Goal: Task Accomplishment & Management: Complete application form

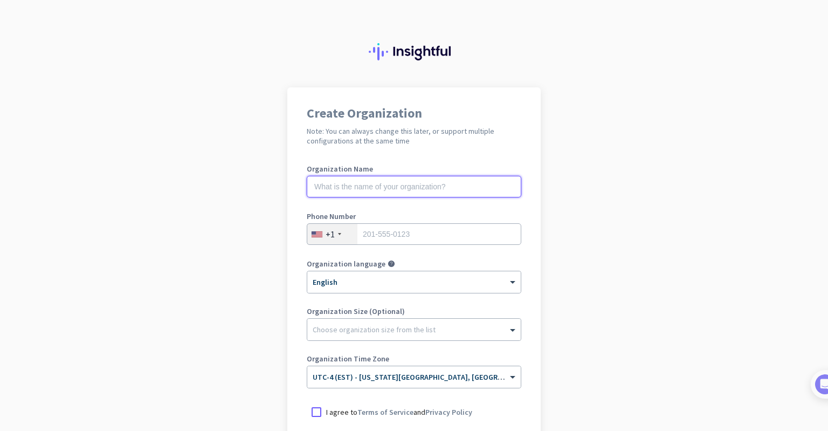
click at [331, 191] on input "text" at bounding box center [414, 187] width 214 height 22
type input "Mercor"
click at [364, 229] on input "tel" at bounding box center [414, 234] width 214 height 22
type input "2692902574"
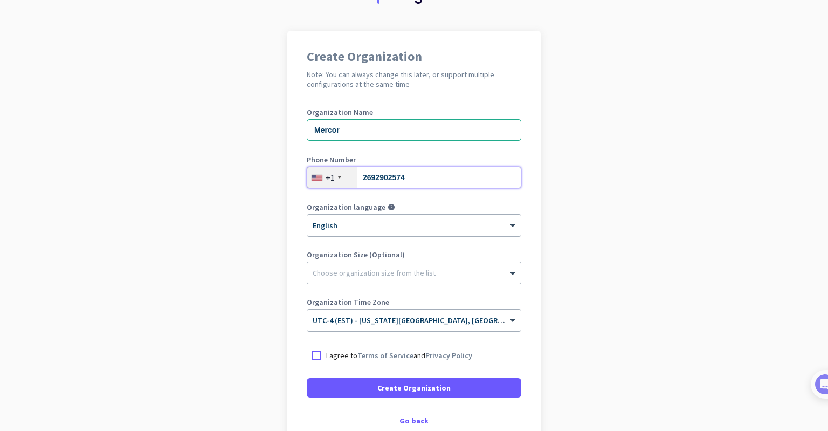
scroll to position [57, 0]
click at [507, 320] on span at bounding box center [513, 319] width 13 height 9
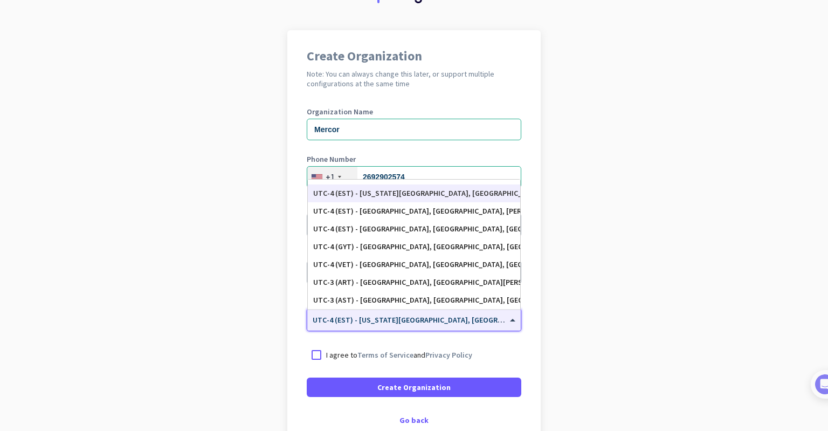
scroll to position [1275, 0]
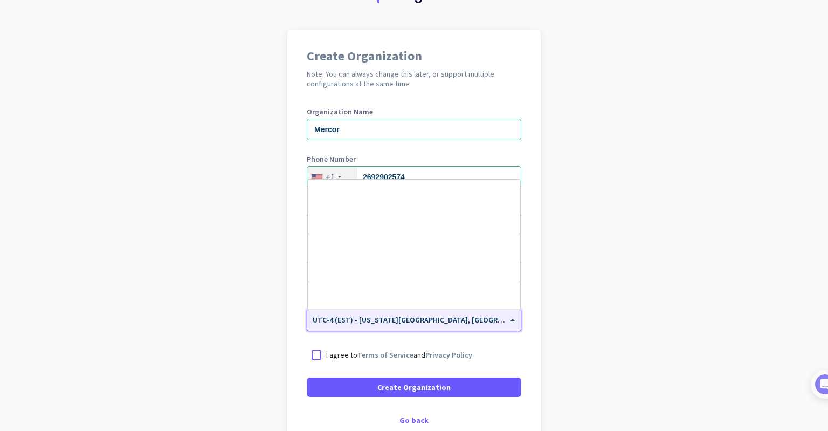
click at [507, 323] on span at bounding box center [513, 319] width 13 height 9
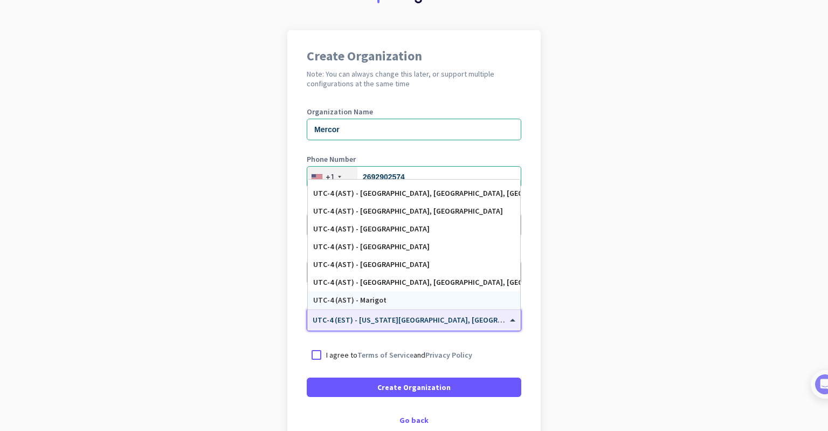
scroll to position [866, 0]
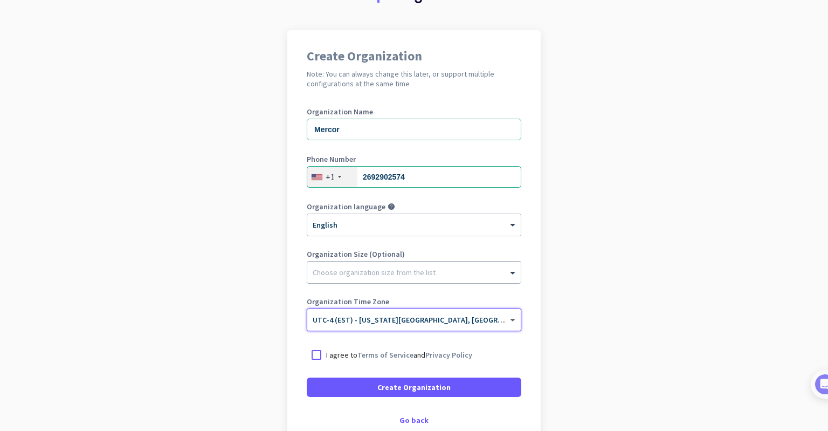
click at [509, 323] on span at bounding box center [513, 319] width 13 height 9
click at [509, 318] on span at bounding box center [513, 319] width 13 height 9
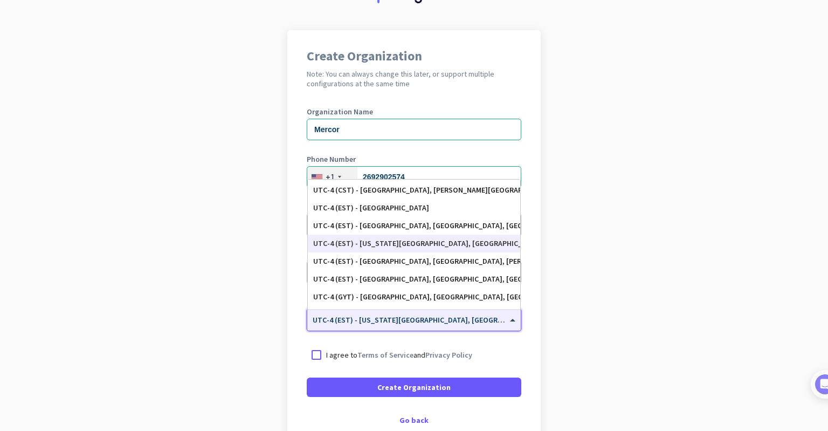
scroll to position [1208, 0]
click at [426, 243] on div "UTC-4 (EST) - [US_STATE][GEOGRAPHIC_DATA], [GEOGRAPHIC_DATA], [GEOGRAPHIC_DATA]…" at bounding box center [414, 242] width 202 height 9
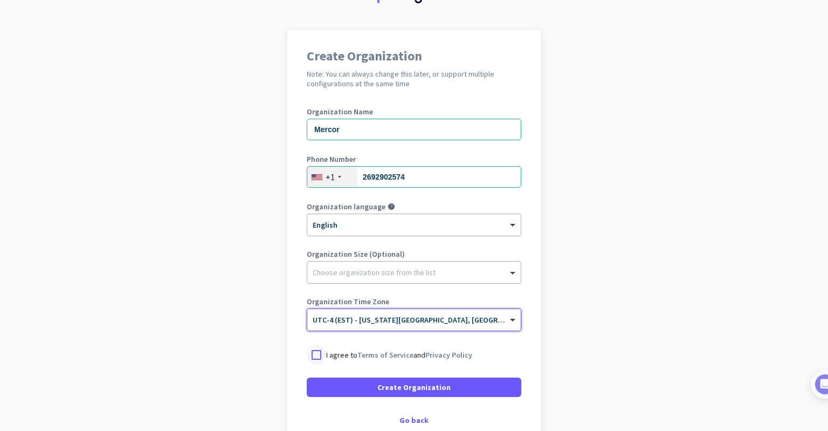
click at [312, 356] on div at bounding box center [316, 354] width 19 height 19
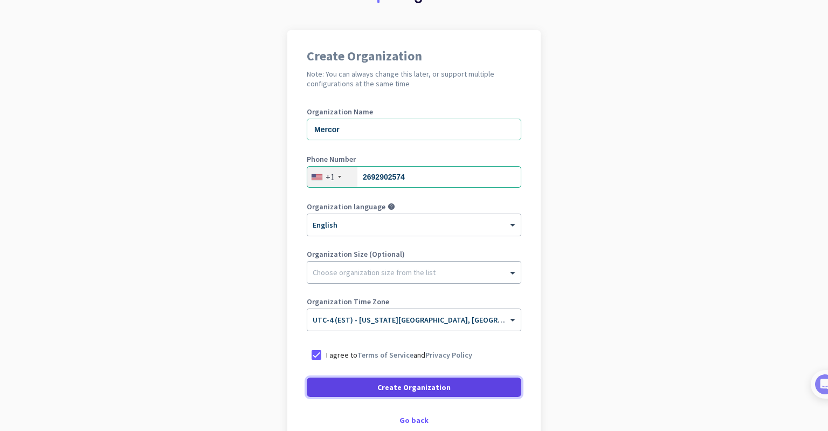
click at [407, 387] on span "Create Organization" at bounding box center [413, 386] width 73 height 11
